Goal: Task Accomplishment & Management: Manage account settings

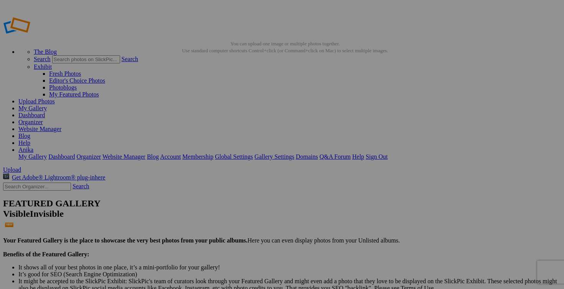
drag, startPoint x: 214, startPoint y: 150, endPoint x: 182, endPoint y: 145, distance: 32.2
drag, startPoint x: 296, startPoint y: 149, endPoint x: 249, endPoint y: 147, distance: 46.8
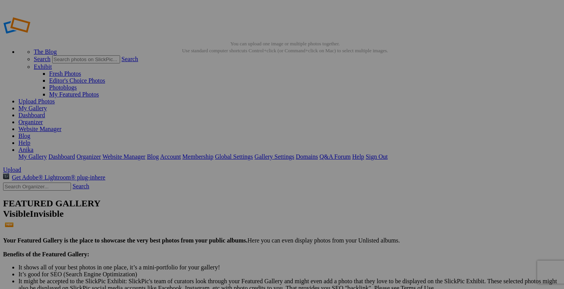
paste input "chandail FRANK and OAK large"
type input "chandail FRANK and OAK large"
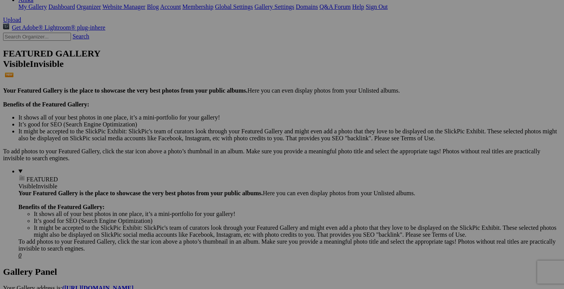
scroll to position [171, 0]
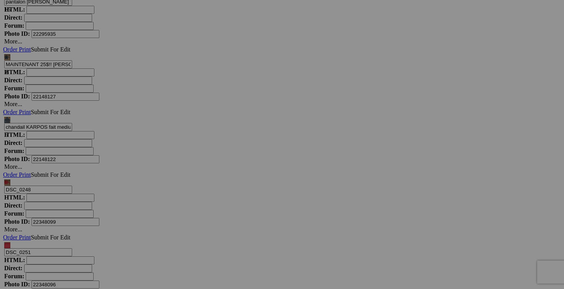
scroll to position [3659, 0]
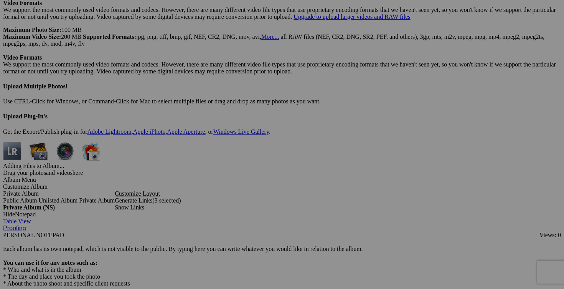
scroll to position [2141, 0]
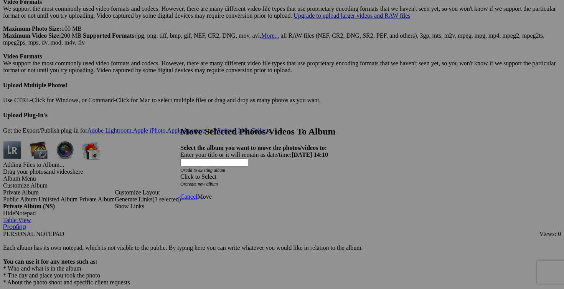
click at [180, 173] on span at bounding box center [180, 176] width 0 height 7
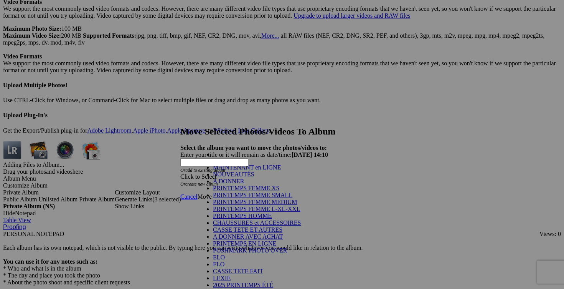
click at [254, 177] on link "NOUVEAUTÉS" at bounding box center [233, 174] width 41 height 7
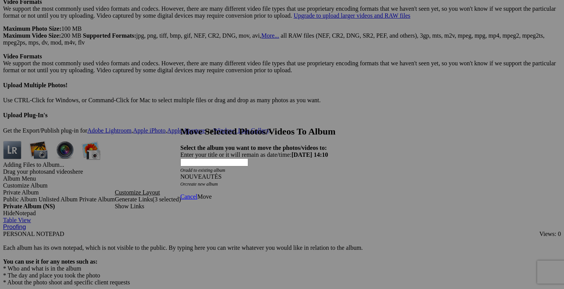
click at [211, 193] on span "Move" at bounding box center [204, 196] width 14 height 7
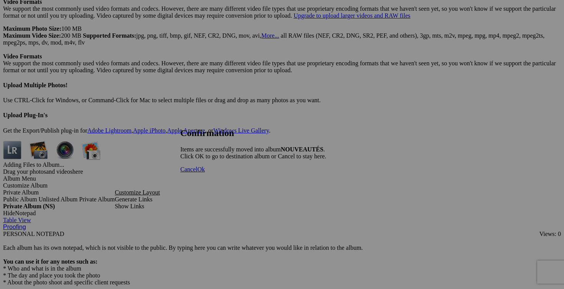
click at [205, 172] on span "Ok" at bounding box center [201, 169] width 8 height 7
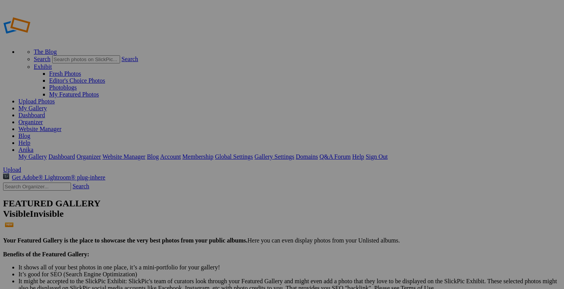
type input "NOUVEAUTÉS"
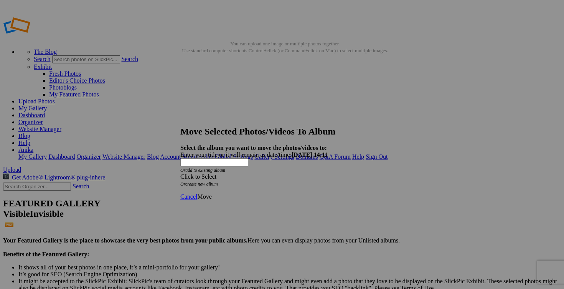
click at [180, 173] on span at bounding box center [180, 176] width 0 height 7
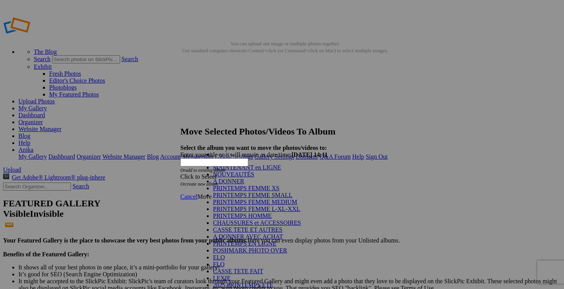
click at [248, 177] on link "NOUVEAUTÉS" at bounding box center [233, 174] width 41 height 7
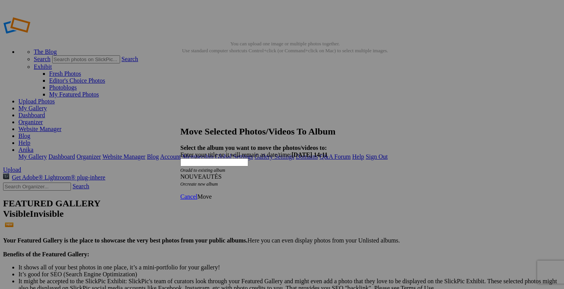
click at [211, 193] on span "Move" at bounding box center [204, 196] width 14 height 7
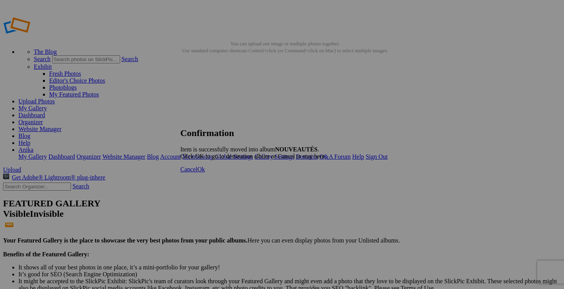
click at [197, 172] on span "Cancel" at bounding box center [188, 169] width 17 height 7
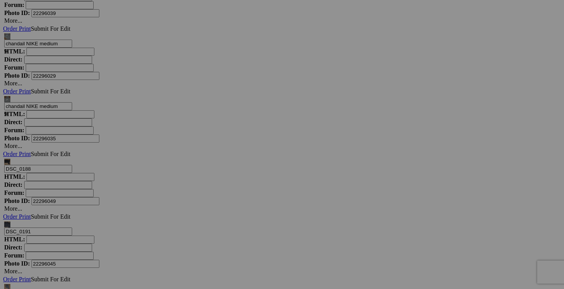
scroll to position [4461, 0]
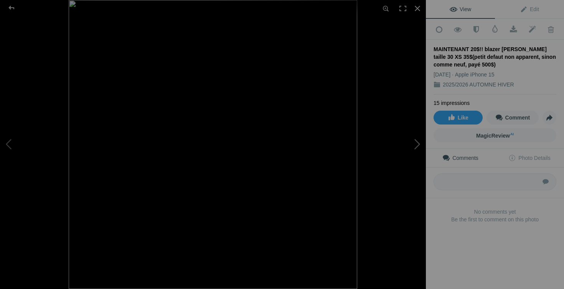
click at [412, 144] on button at bounding box center [397, 144] width 58 height 104
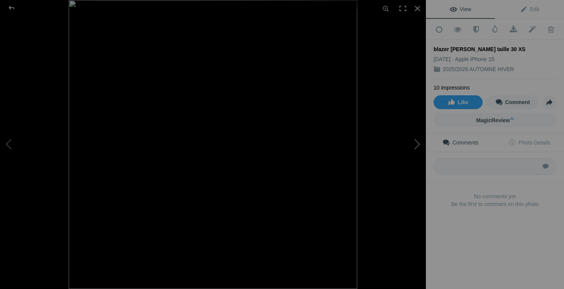
click at [412, 144] on button at bounding box center [397, 144] width 58 height 104
click at [418, 7] on div at bounding box center [417, 8] width 17 height 17
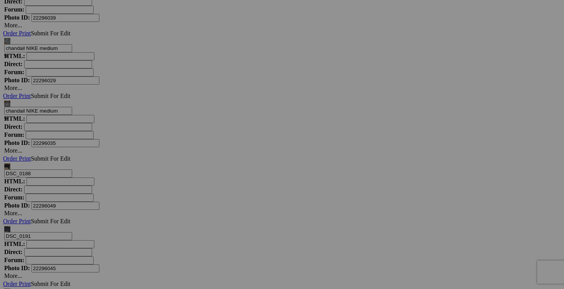
click at [0, 0] on span "Views: 9" at bounding box center [0, 0] width 0 height 0
click at [231, 195] on span "Yes" at bounding box center [226, 194] width 9 height 7
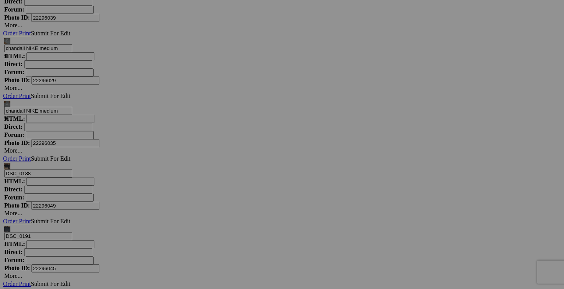
click at [231, 195] on span "Yes" at bounding box center [226, 194] width 9 height 7
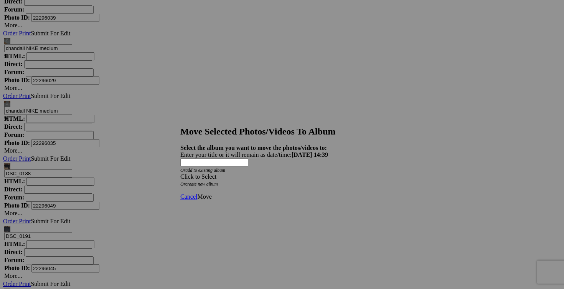
click at [325, 173] on div "Click to Select" at bounding box center [281, 176] width 203 height 7
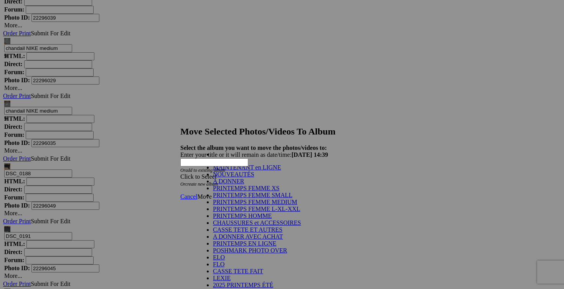
click at [221, 184] on link "A DONNER" at bounding box center [228, 181] width 31 height 7
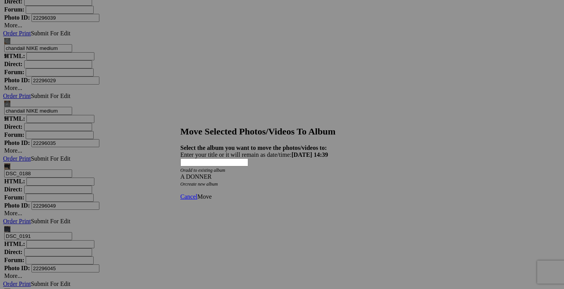
click at [211, 193] on span "Move" at bounding box center [204, 196] width 14 height 7
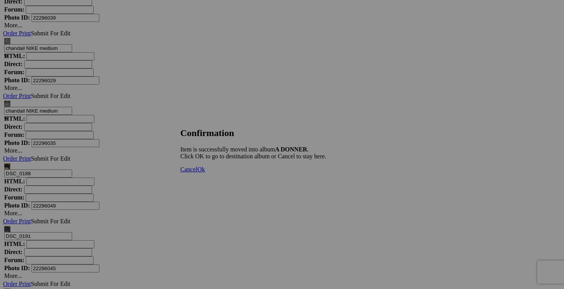
click at [197, 172] on span "Cancel" at bounding box center [188, 169] width 17 height 7
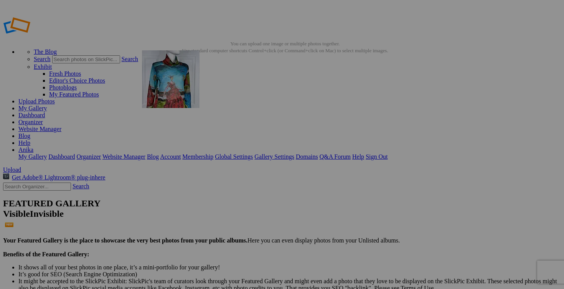
drag, startPoint x: 428, startPoint y: 114, endPoint x: 253, endPoint y: 106, distance: 175.6
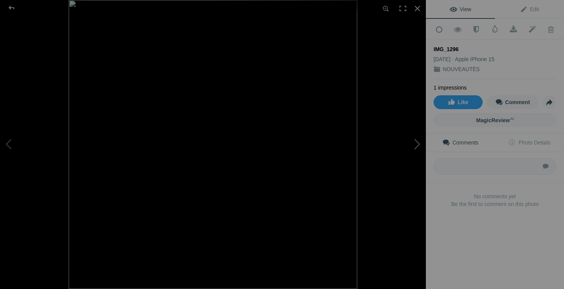
click at [416, 147] on button at bounding box center [397, 144] width 58 height 104
click at [417, 5] on div at bounding box center [417, 8] width 17 height 17
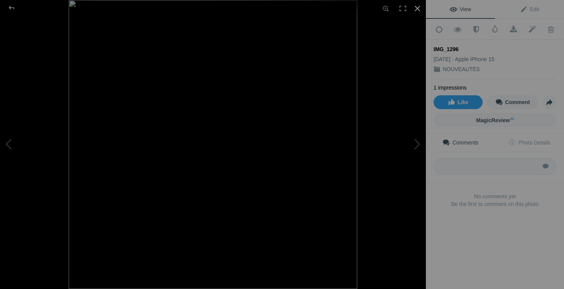
click at [418, 9] on div at bounding box center [417, 8] width 17 height 17
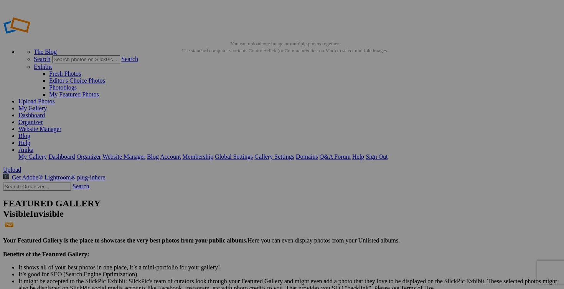
drag, startPoint x: 228, startPoint y: 150, endPoint x: 190, endPoint y: 150, distance: 38.0
drag, startPoint x: 201, startPoint y: 150, endPoint x: 167, endPoint y: 150, distance: 34.2
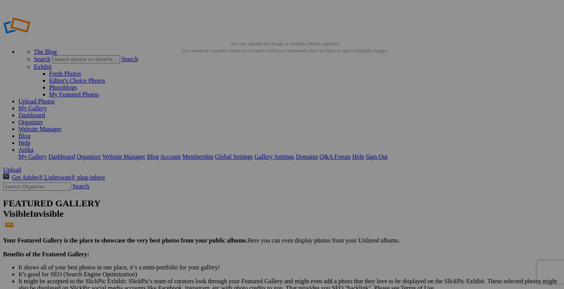
drag, startPoint x: 213, startPoint y: 149, endPoint x: 178, endPoint y: 146, distance: 35.9
type input "chandail AVENTURES DES TOILES fait medium 45$(comme neuf, superbe, taille 42 ma…"
drag, startPoint x: 301, startPoint y: 149, endPoint x: 206, endPoint y: 148, distance: 95.6
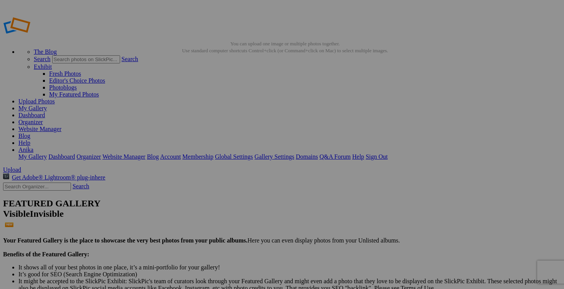
paste input "chandail AVENTURES DES TOILES fait medium"
type input "chandail AVENTURES DES TOILES fait medium"
drag, startPoint x: 372, startPoint y: 149, endPoint x: 316, endPoint y: 142, distance: 56.4
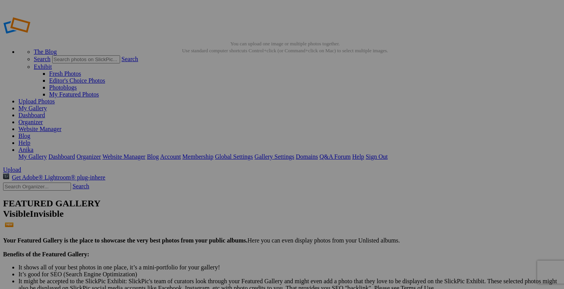
paste input "chandail AVENTURES DES TOILES fait medium"
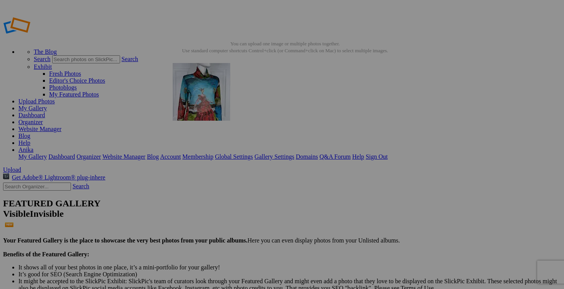
drag, startPoint x: 316, startPoint y: 142, endPoint x: 265, endPoint y: 103, distance: 63.5
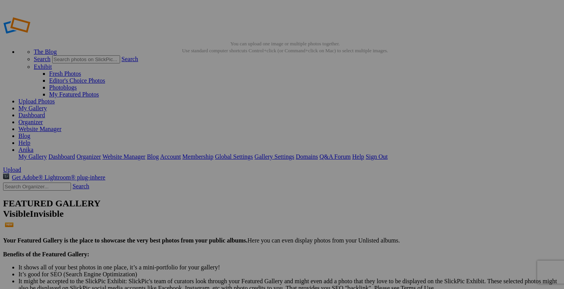
type input "chandail AVENTURES DES TOILES fait medium"
drag, startPoint x: 186, startPoint y: 149, endPoint x: 250, endPoint y: 152, distance: 64.5
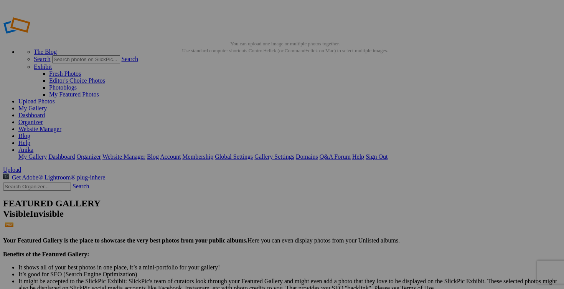
scroll to position [0, 31]
drag, startPoint x: 322, startPoint y: 150, endPoint x: 395, endPoint y: 152, distance: 73.7
paste input "chandail AVENTURES DES TOILES fait medium 45$(comme neuf, superbe, taille 42 ma…"
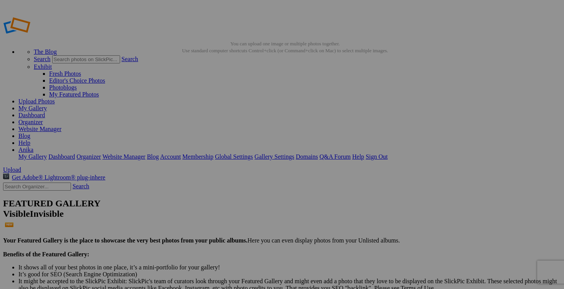
scroll to position [0, 134]
type input "chandail AVENTURES DES TOILES fait medium 45$(comme neuf, superbe, taille 44 ma…"
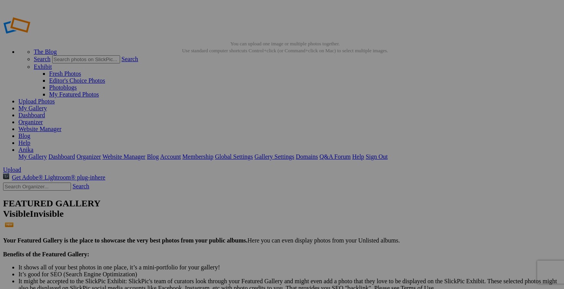
drag, startPoint x: 253, startPoint y: 150, endPoint x: 319, endPoint y: 156, distance: 65.9
drag, startPoint x: 430, startPoint y: 149, endPoint x: 376, endPoint y: 149, distance: 53.7
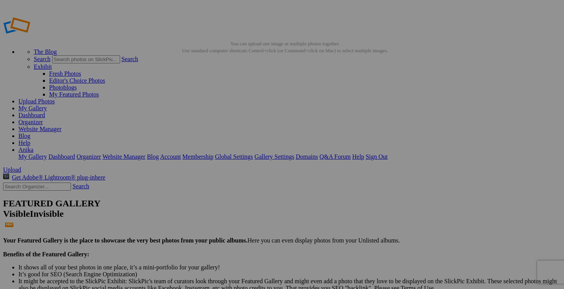
paste input "chandail AVENTURES DES TOILES fait medium"
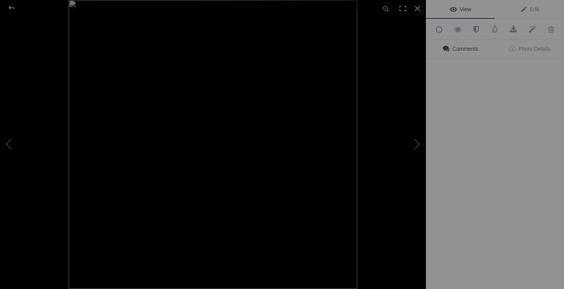
type input "chandail AVENTURES DES TOILES fait medium"
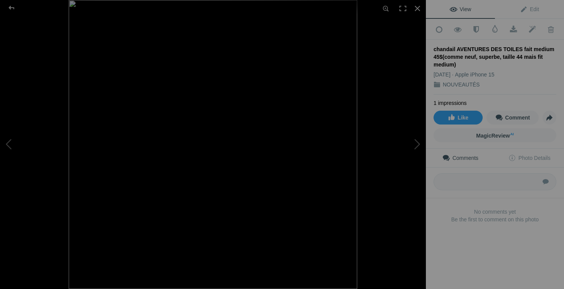
scroll to position [0, 0]
click at [419, 8] on div at bounding box center [417, 8] width 17 height 17
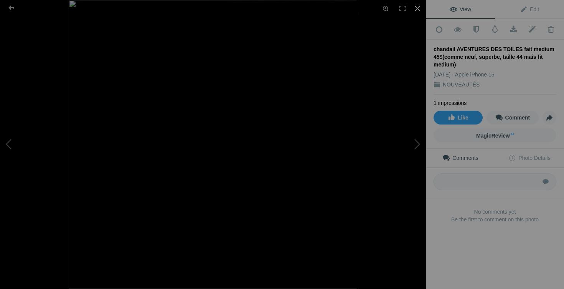
click at [417, 8] on div at bounding box center [417, 8] width 17 height 17
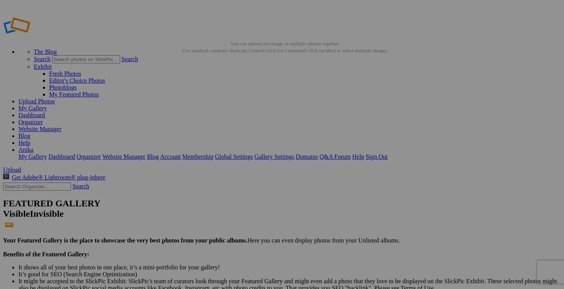
drag, startPoint x: 225, startPoint y: 149, endPoint x: 182, endPoint y: 147, distance: 43.1
drag, startPoint x: 241, startPoint y: 150, endPoint x: 246, endPoint y: 150, distance: 5.0
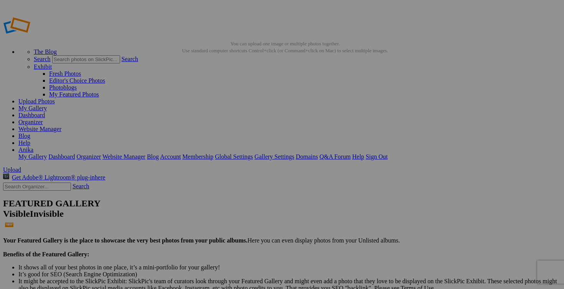
scroll to position [0, 106]
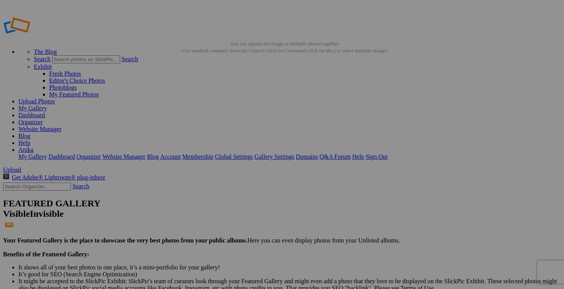
type input "blazer [PERSON_NAME] taille 30 XS (a donner avec achat de 50$)"
